Goal: Task Accomplishment & Management: Use online tool/utility

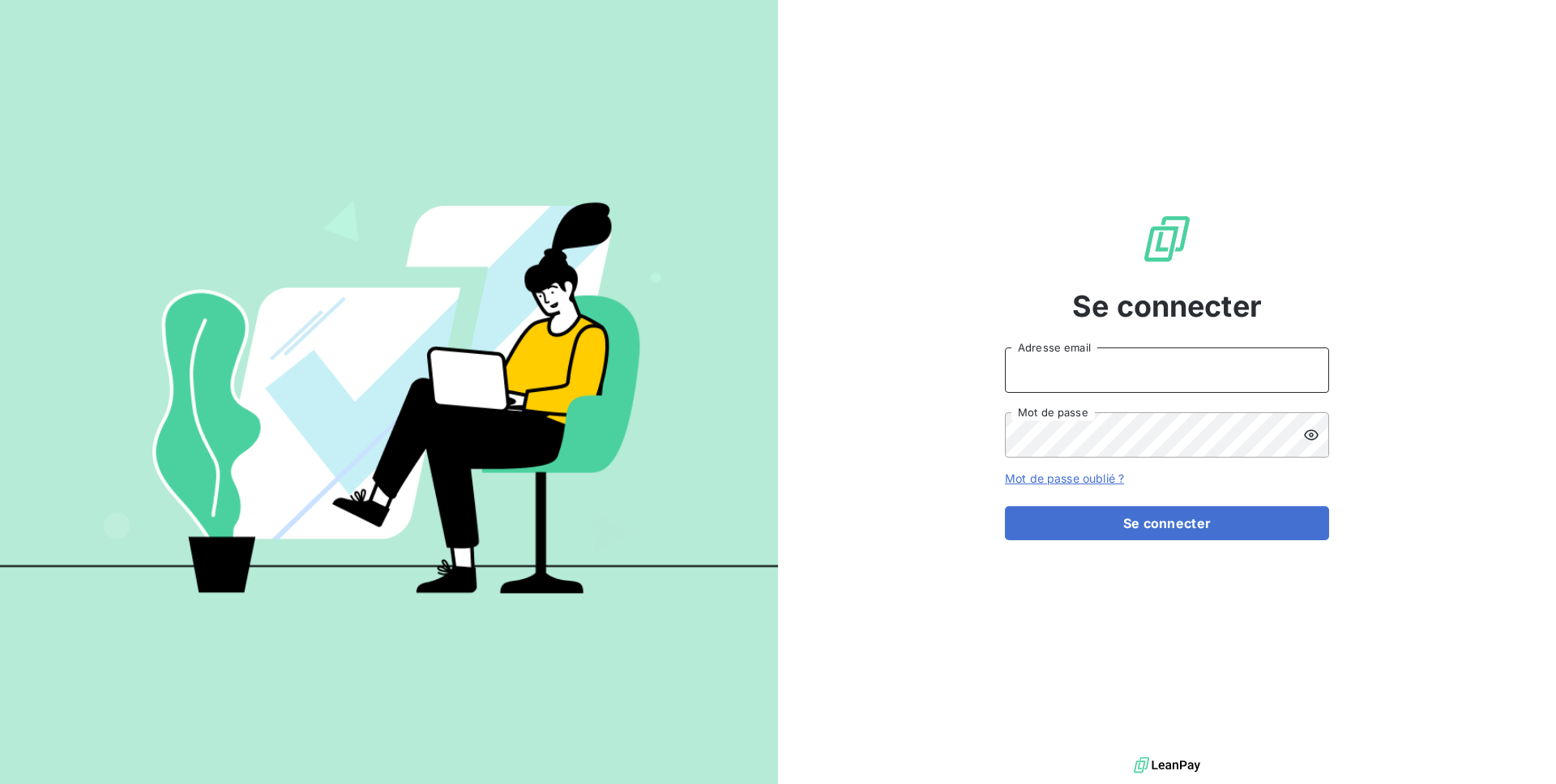
click at [1064, 356] on input "Adresse email" at bounding box center [1167, 370] width 324 height 45
type input "admin@oet"
click at [1005, 507] on button "Se connecter" at bounding box center [1167, 524] width 324 height 34
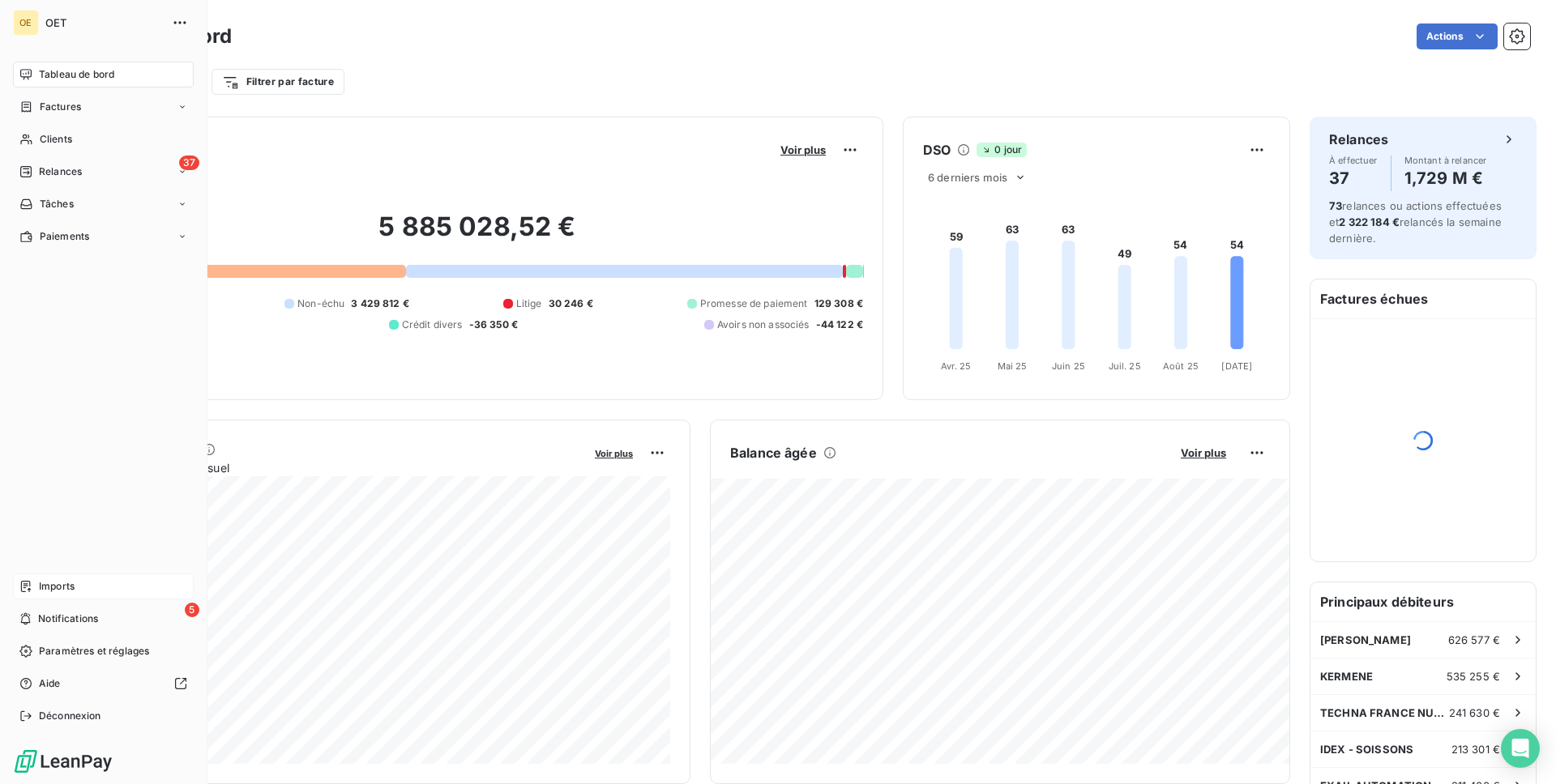
click at [85, 594] on div "Imports" at bounding box center [104, 586] width 180 height 26
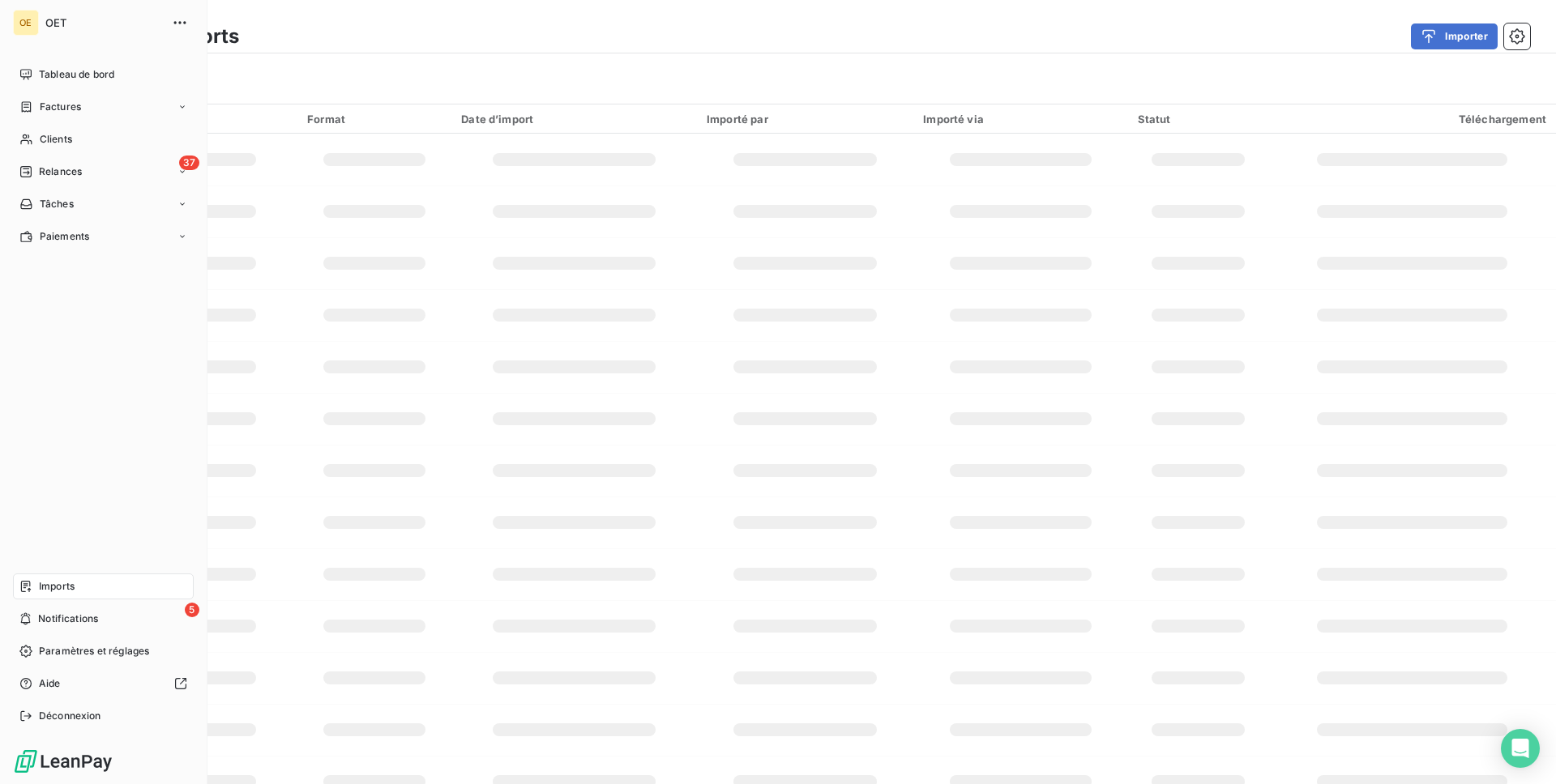
click at [44, 73] on span "Tableau de bord" at bounding box center [77, 74] width 75 height 14
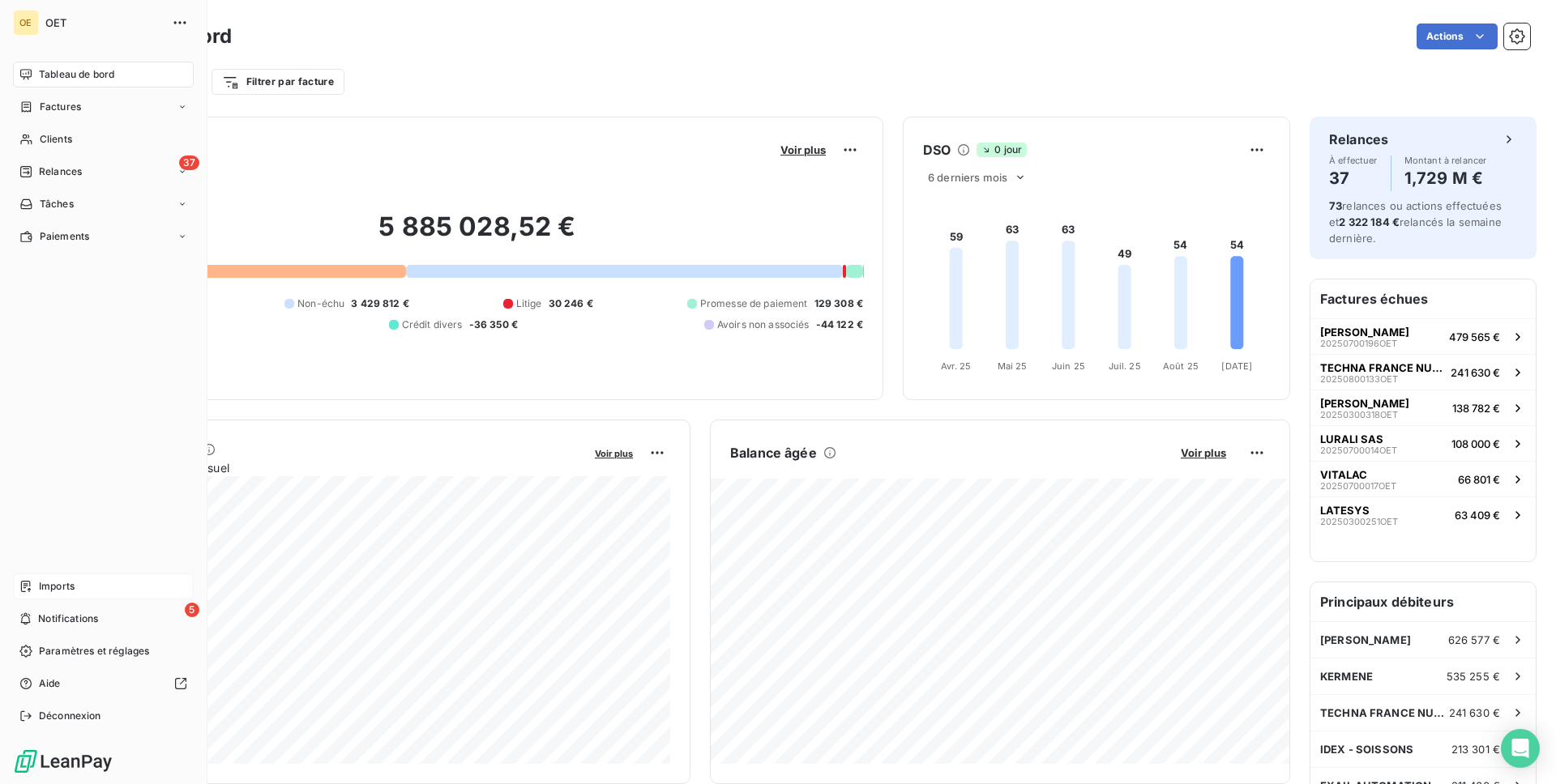
click at [40, 591] on span "Imports" at bounding box center [57, 586] width 36 height 14
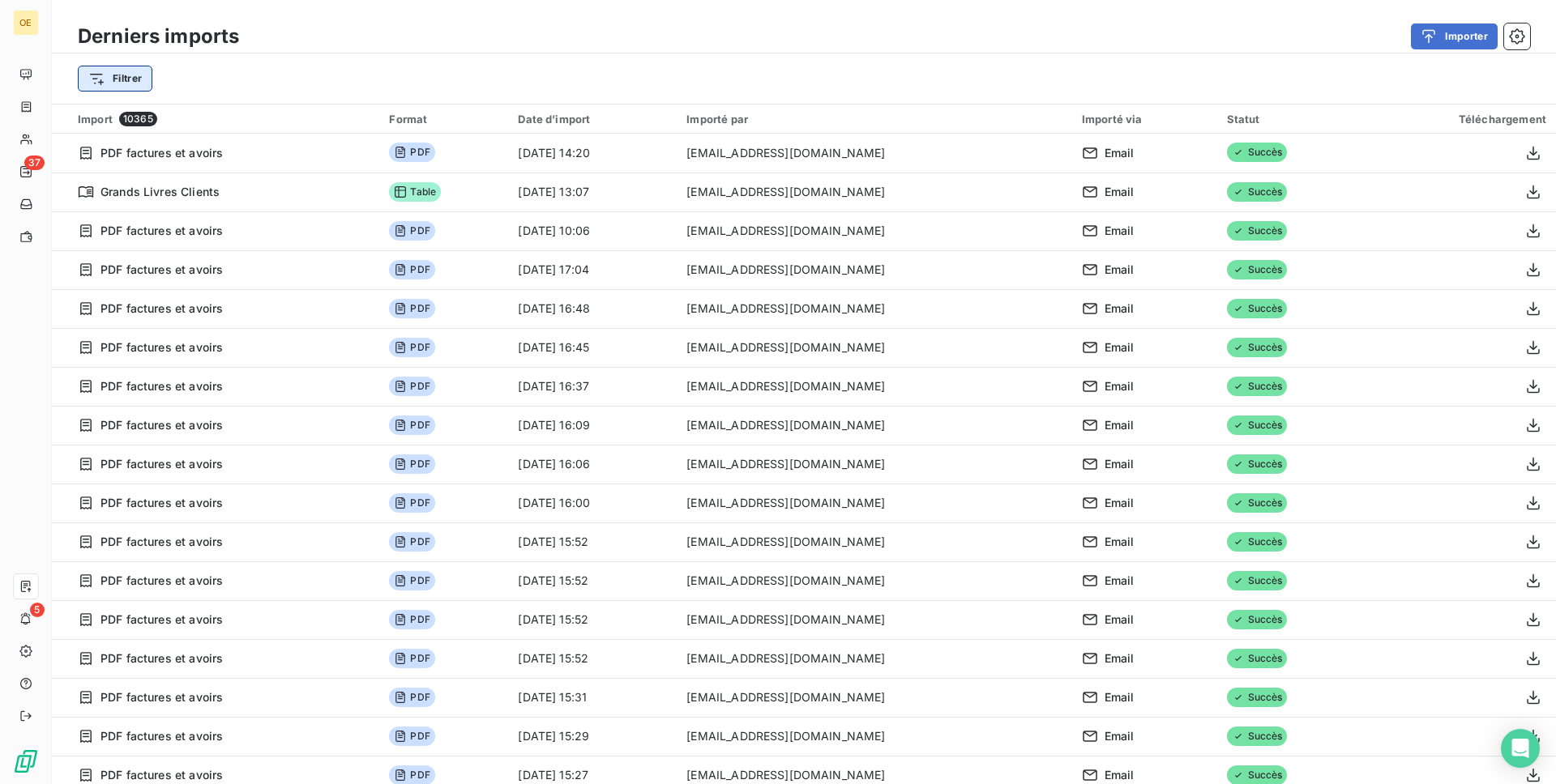
click at [133, 77] on html "OE 37 5 Derniers imports Importer Filtrer Import 10365 Format Date d’import Imp…" at bounding box center [778, 392] width 1556 height 784
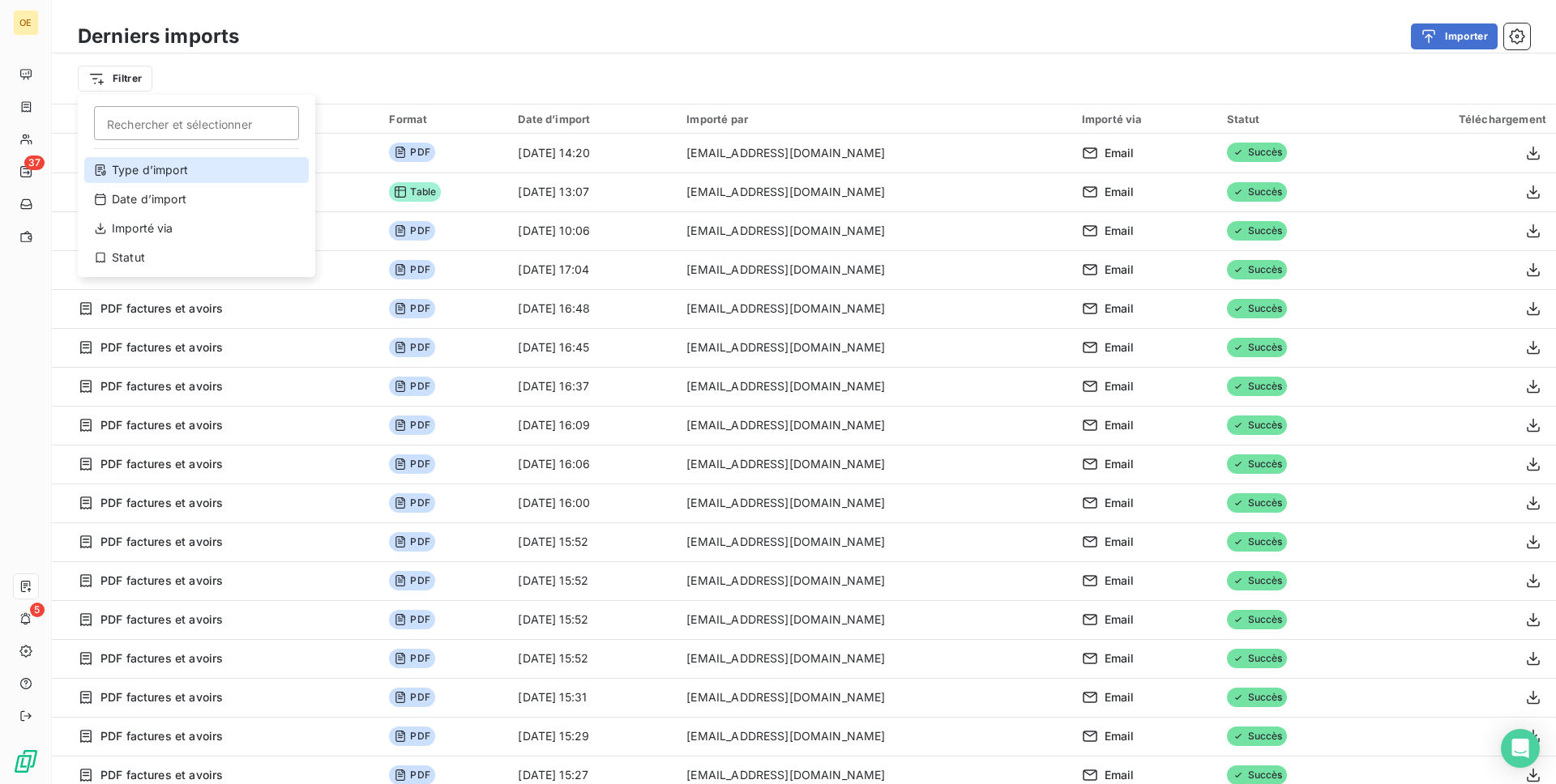
click at [199, 177] on div "Type d’import" at bounding box center [196, 169] width 225 height 26
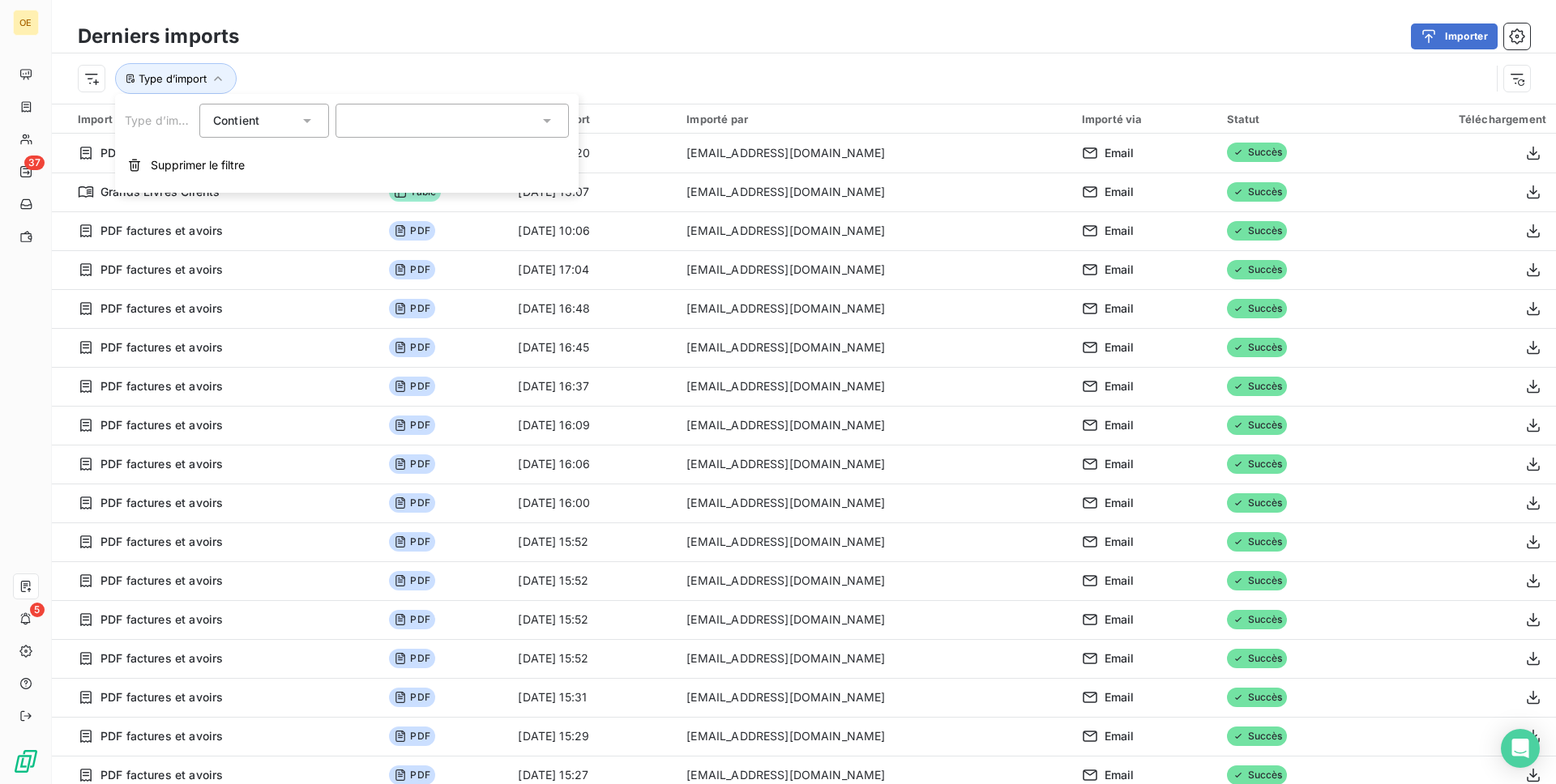
click at [449, 104] on div at bounding box center [452, 120] width 233 height 34
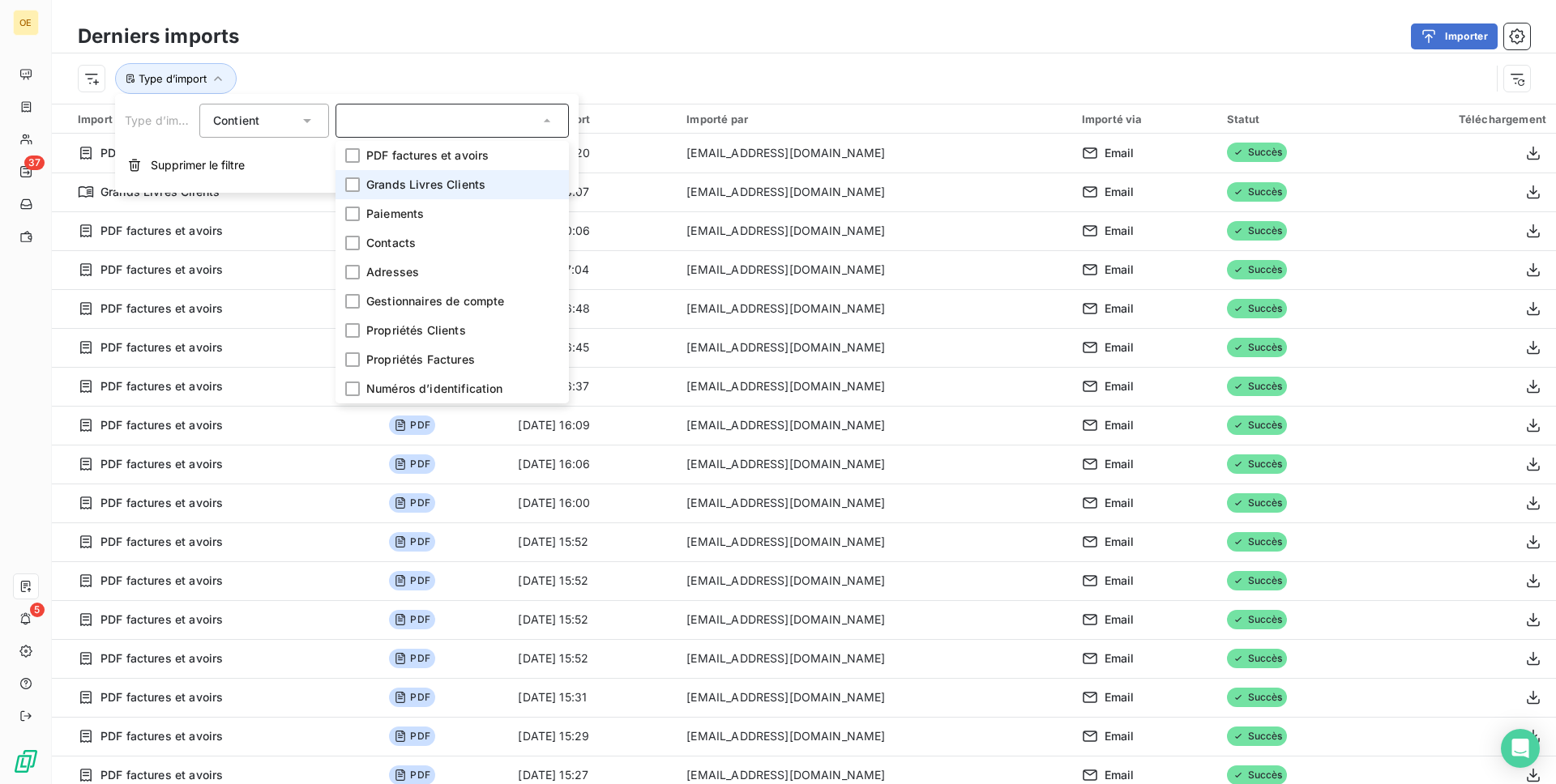
click at [427, 190] on span "Grands Livres Clients" at bounding box center [426, 185] width 119 height 16
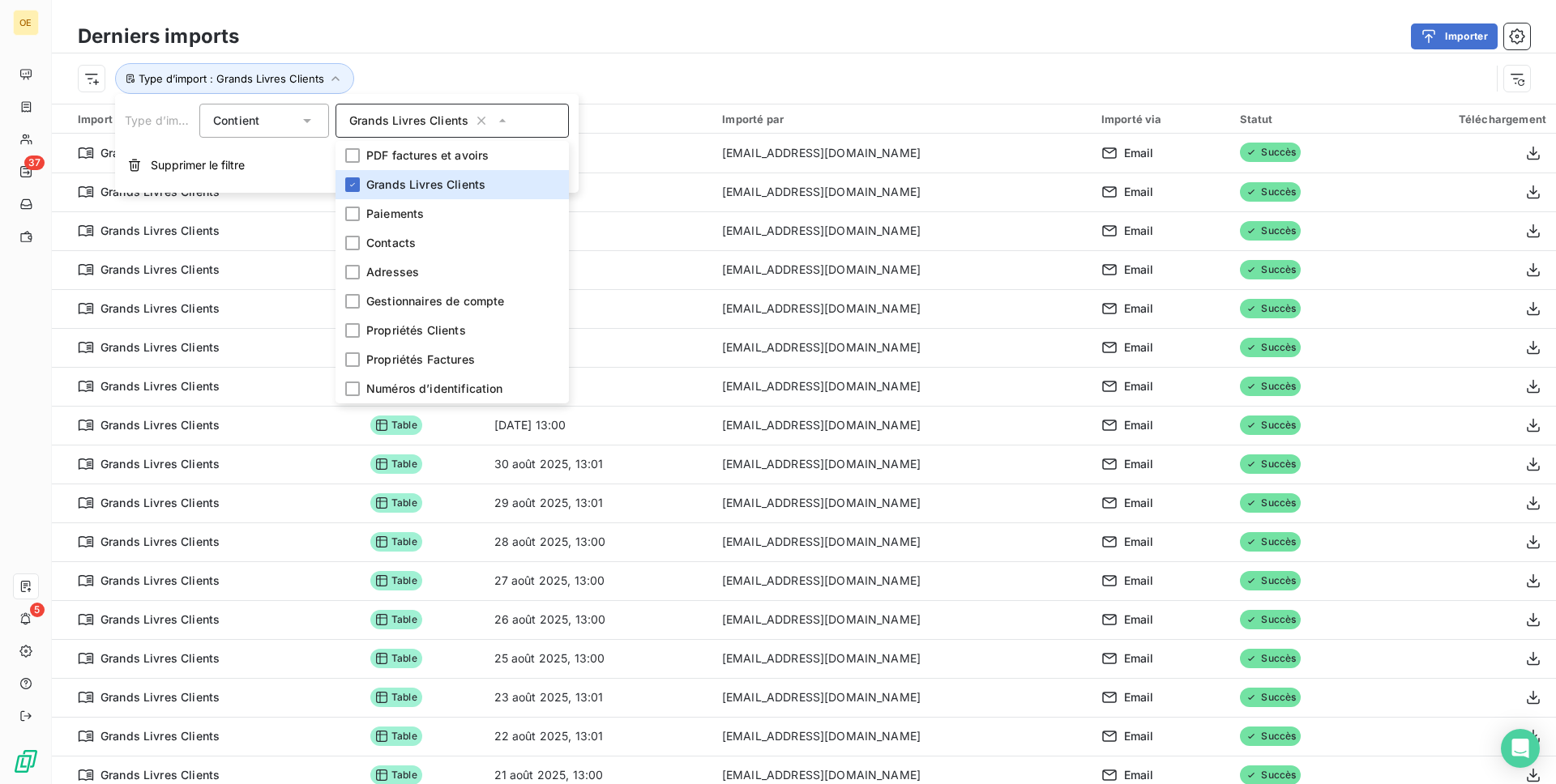
click at [625, 79] on div "Type d’import : Grands Livres Clients" at bounding box center [784, 78] width 1413 height 31
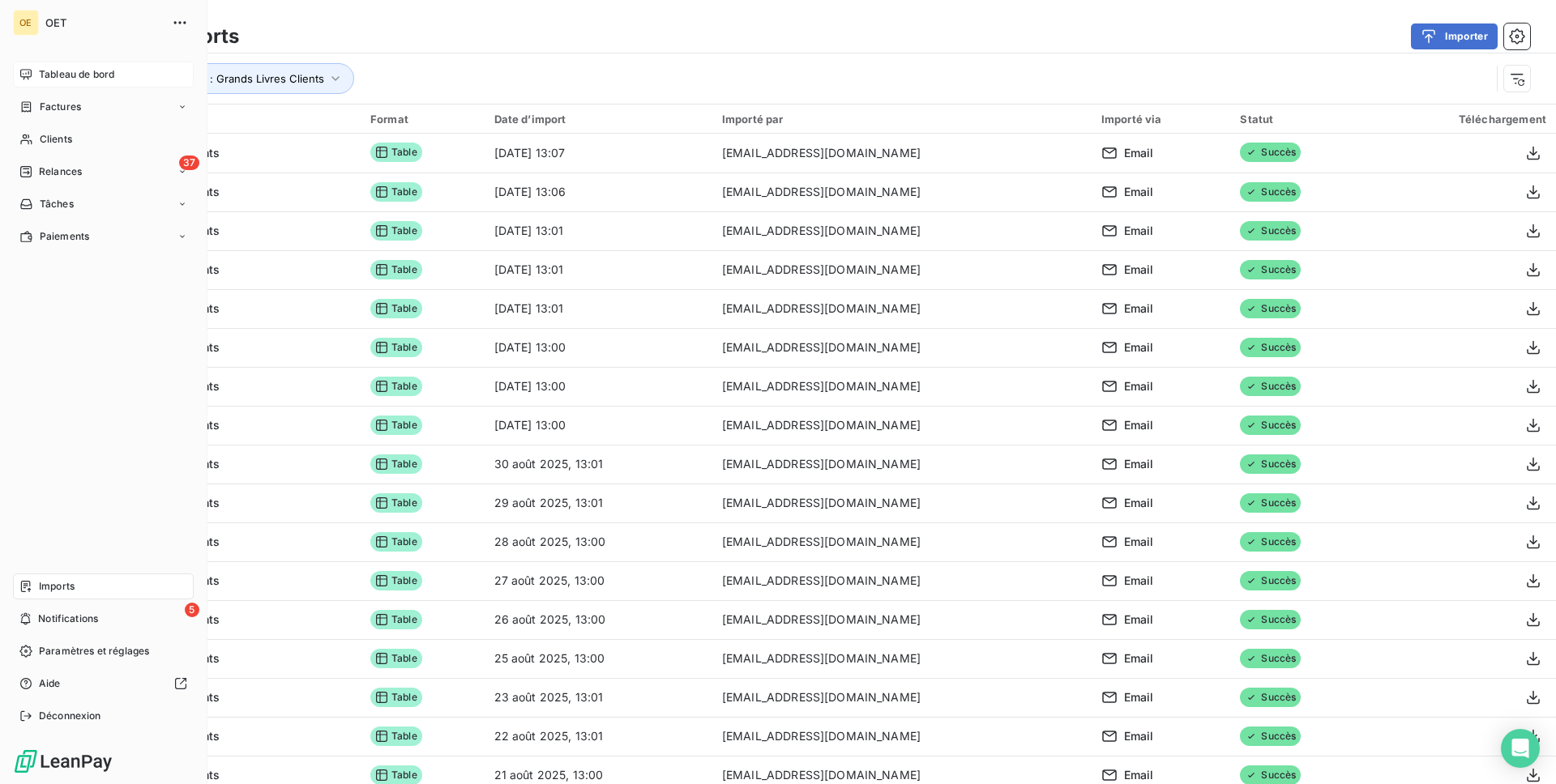
click at [37, 84] on div "Tableau de bord" at bounding box center [104, 74] width 180 height 26
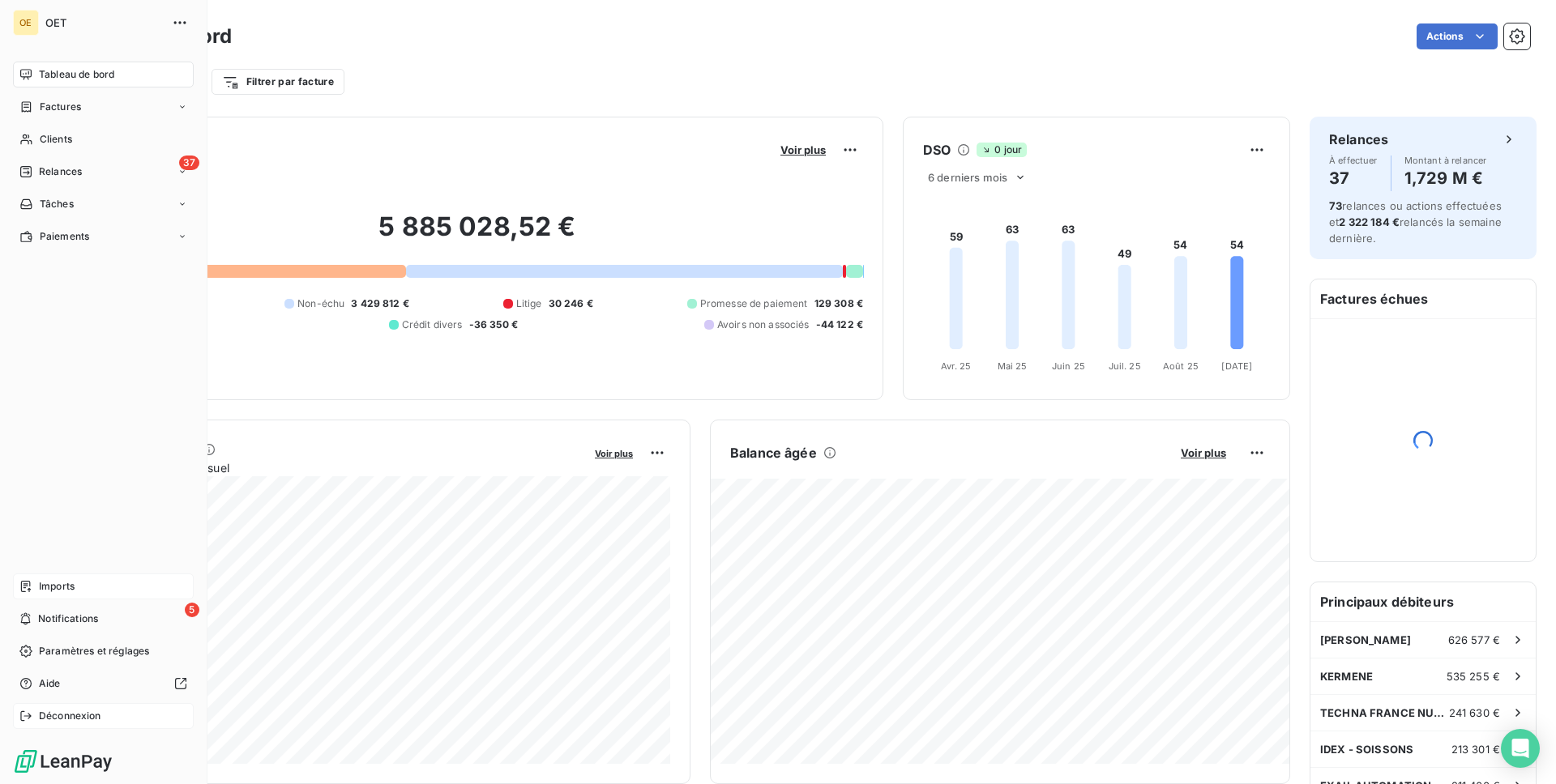
click at [114, 718] on div "Déconnexion" at bounding box center [104, 716] width 180 height 26
